Goal: Transaction & Acquisition: Purchase product/service

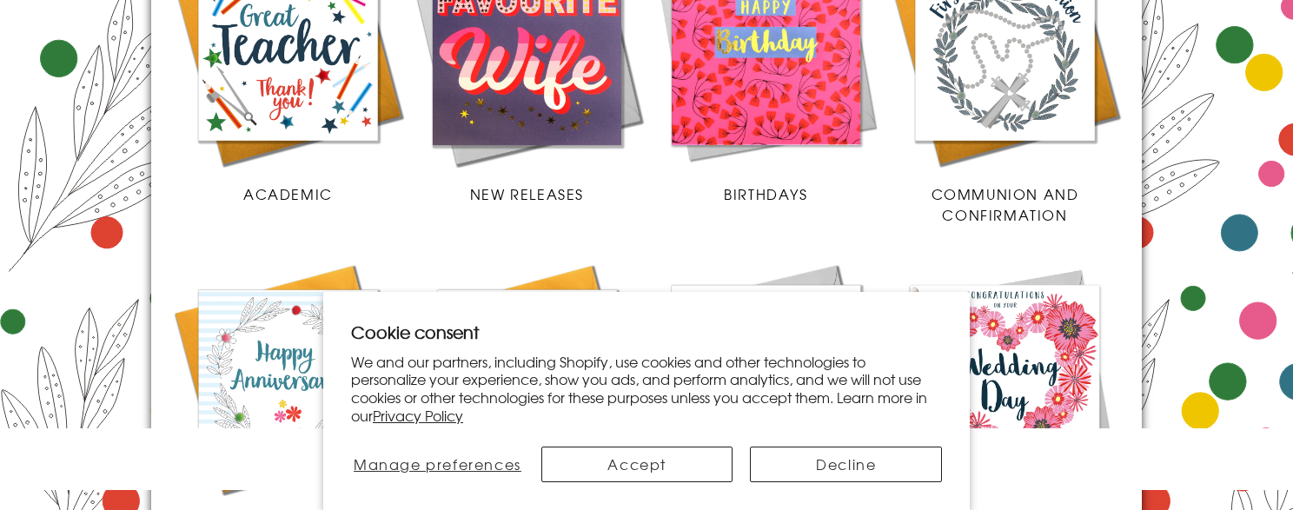
scroll to position [1011, 0]
